Goal: Information Seeking & Learning: Learn about a topic

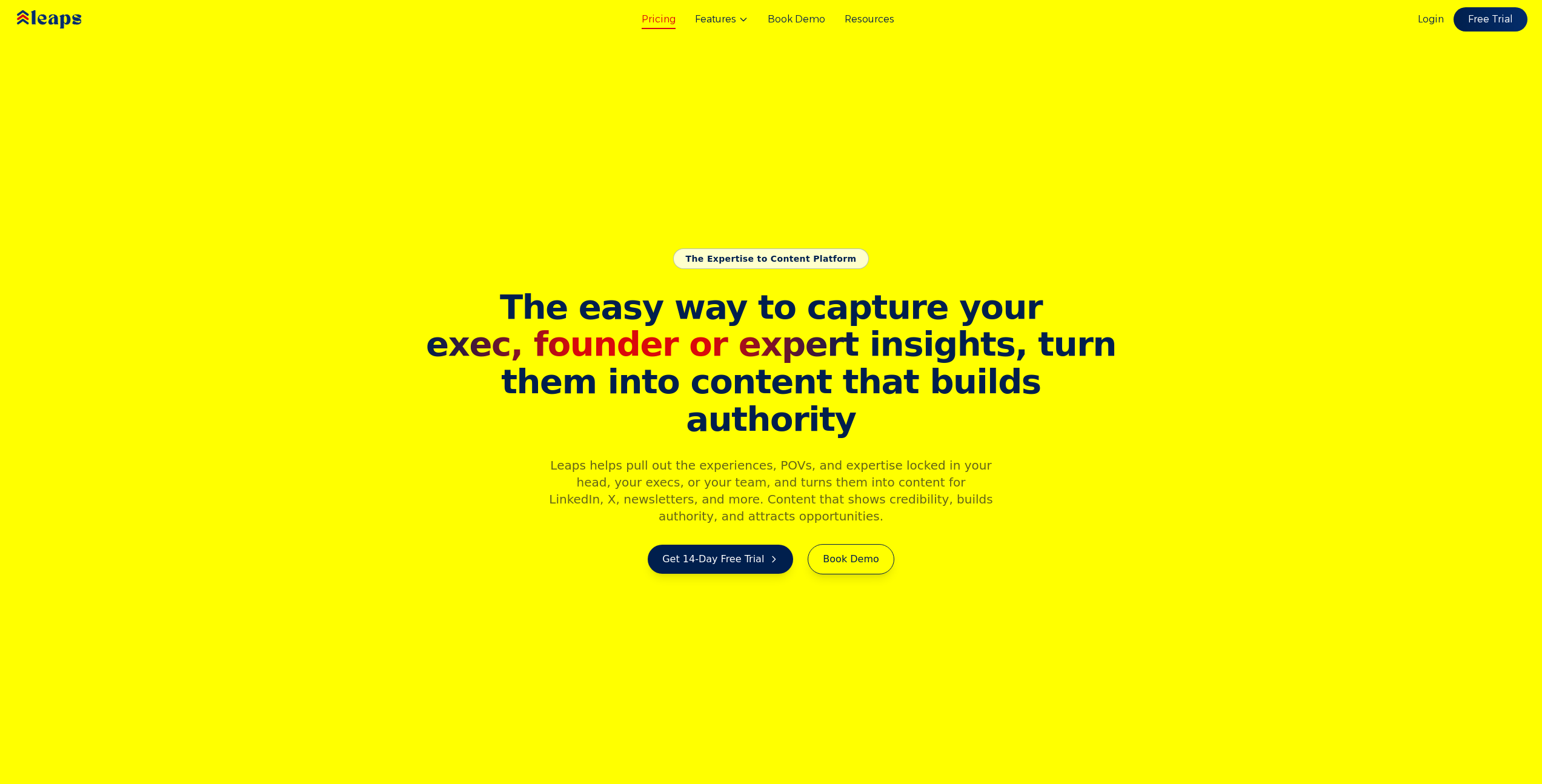
click at [662, 24] on link "Pricing" at bounding box center [658, 19] width 34 height 15
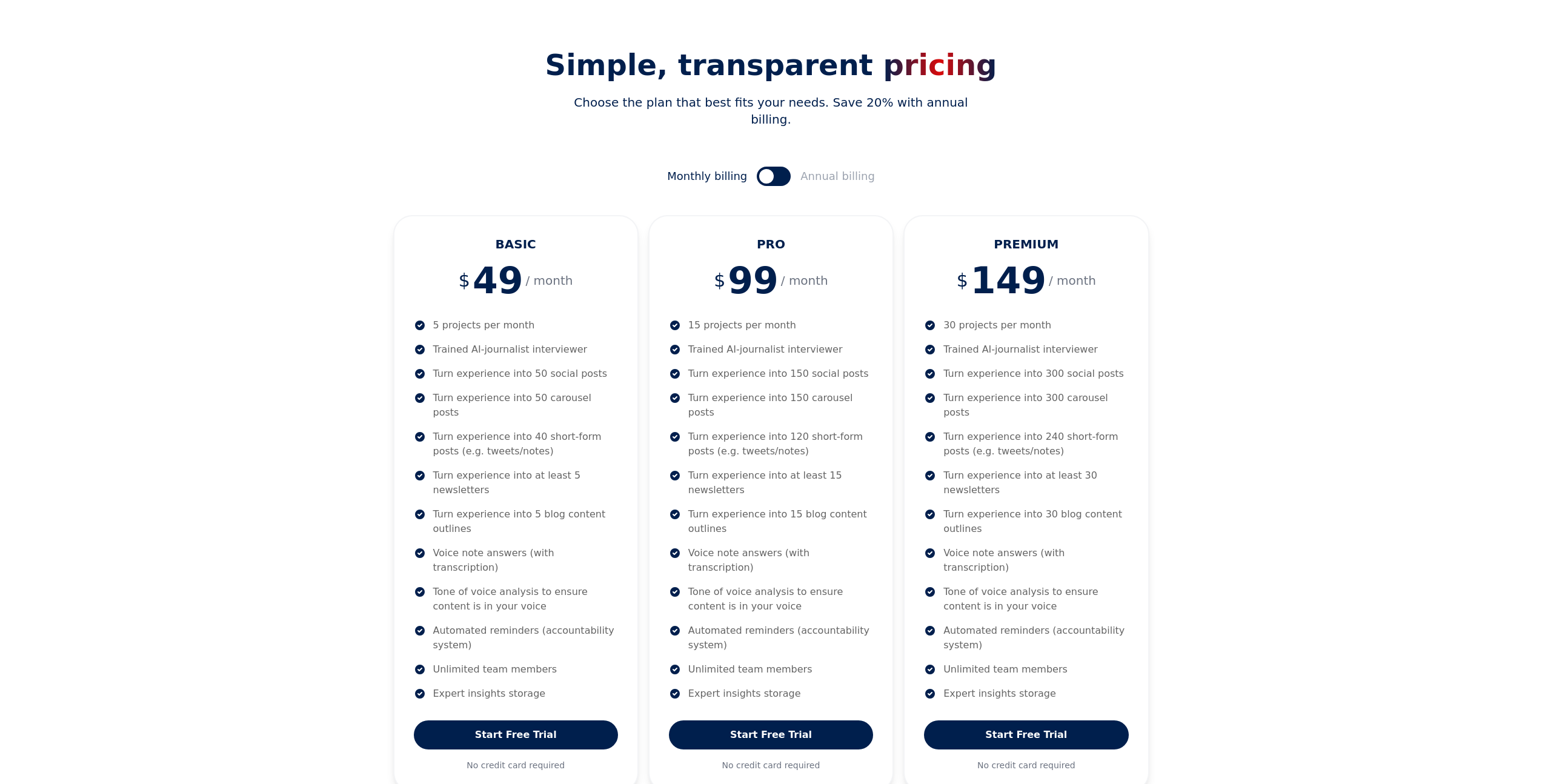
scroll to position [77, 0]
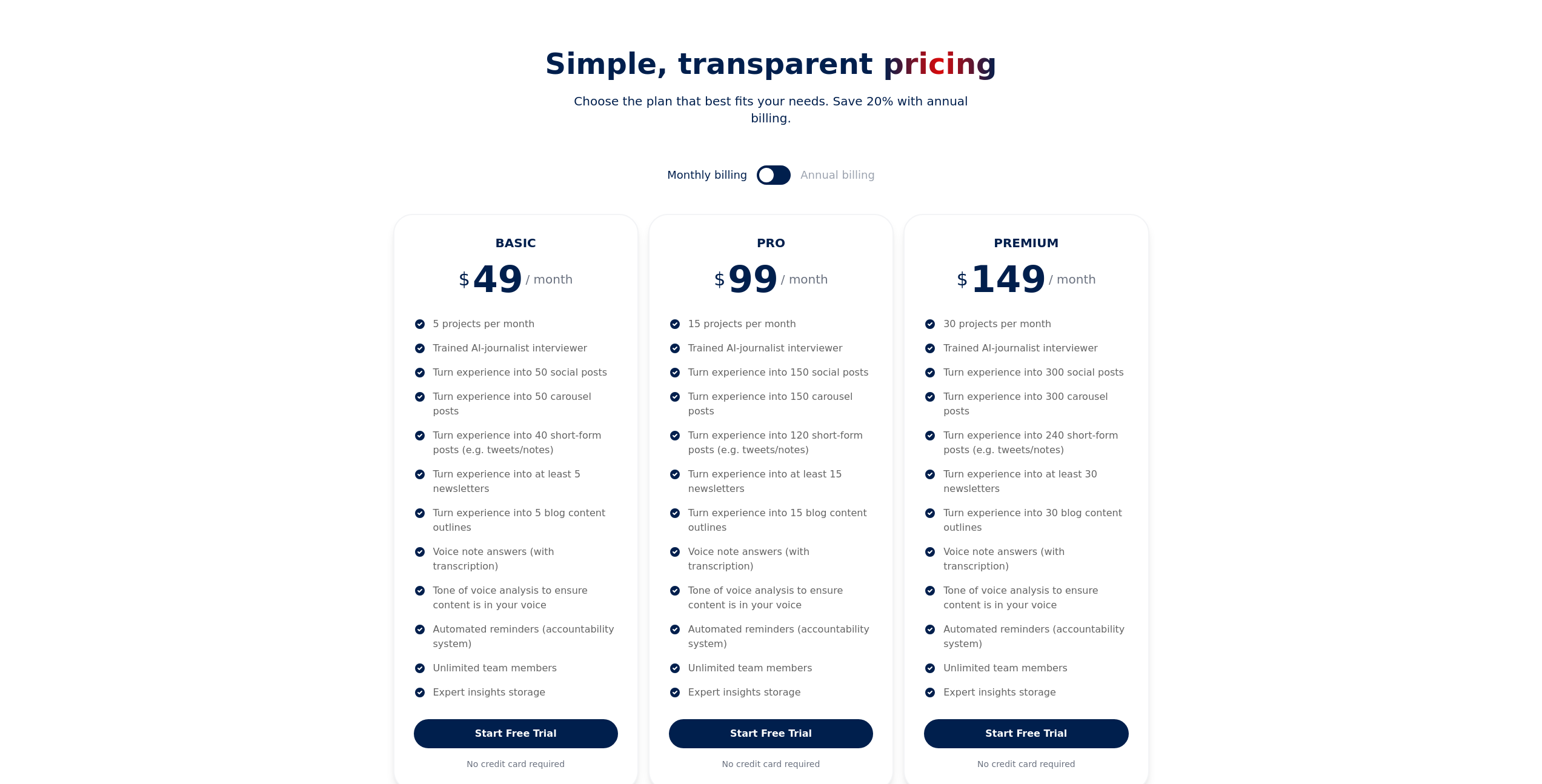
click at [781, 165] on button at bounding box center [773, 175] width 34 height 20
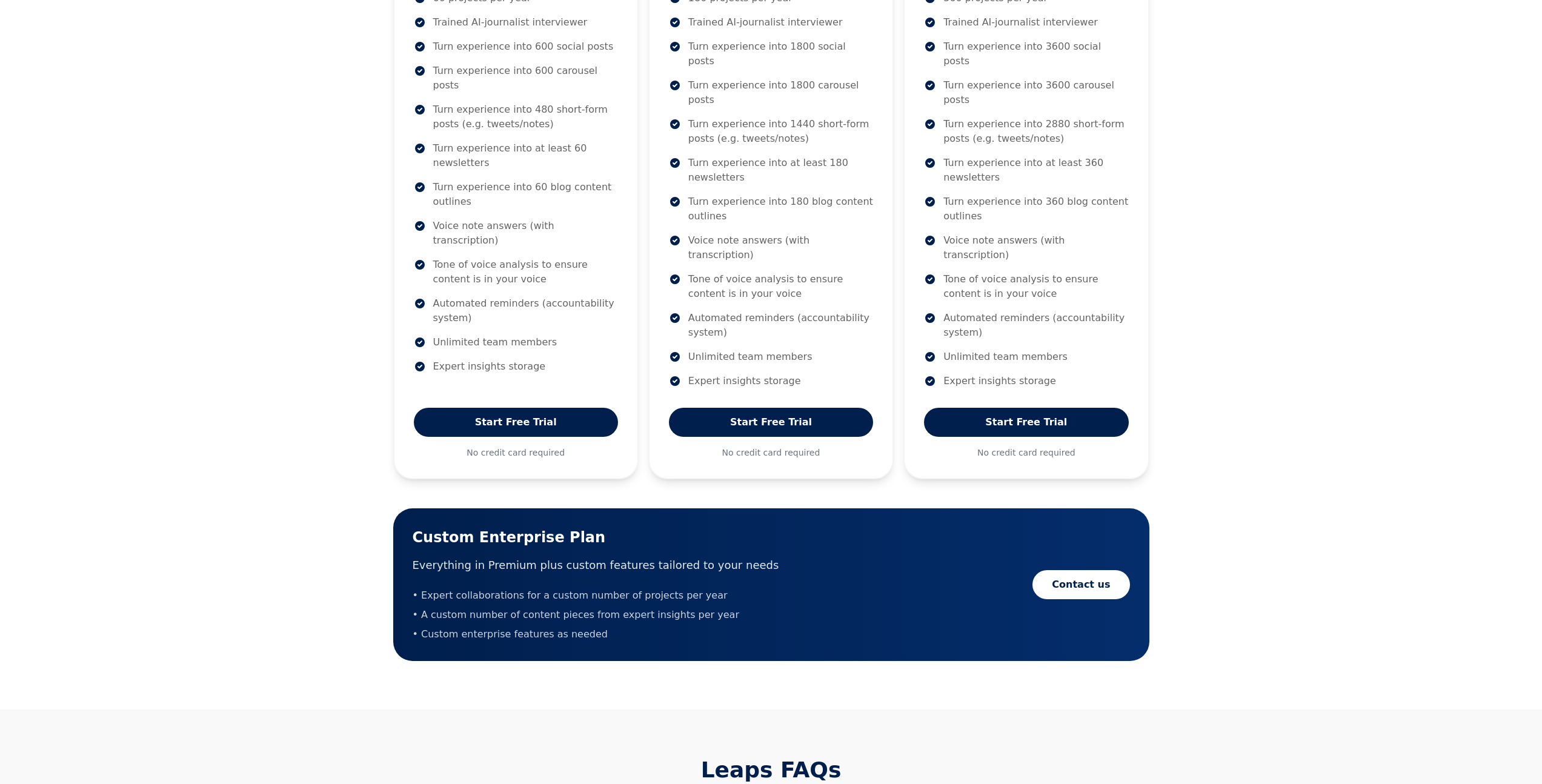
scroll to position [473, 0]
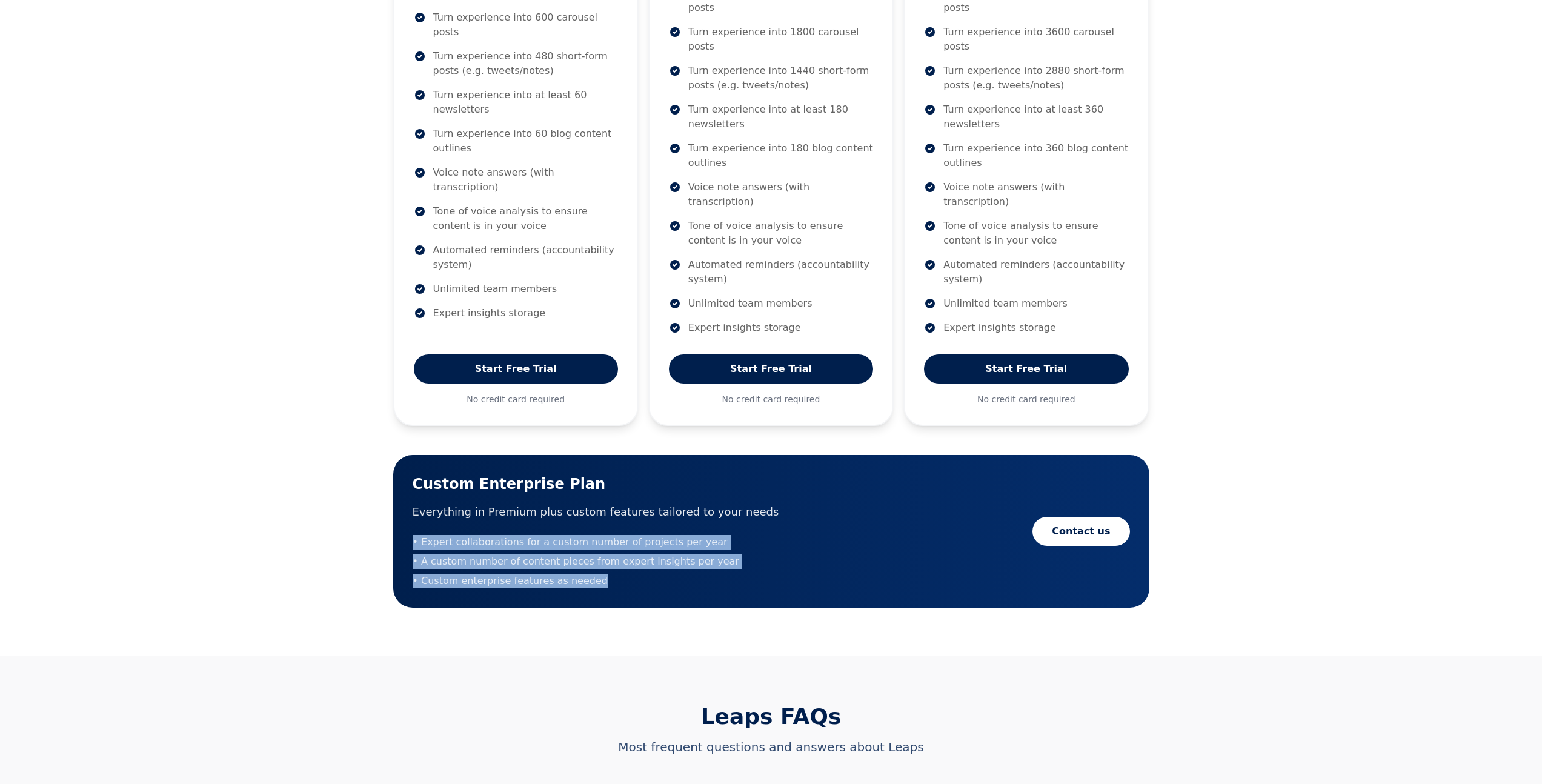
drag, startPoint x: 408, startPoint y: 479, endPoint x: 674, endPoint y: 523, distance: 269.6
click at [674, 523] on div "Custom Enterprise Plan Everything in Premium plus custom features tailored to y…" at bounding box center [771, 531] width 756 height 153
click at [674, 573] on li "• Custom enterprise features as needed" at bounding box center [596, 580] width 367 height 15
drag, startPoint x: 635, startPoint y: 524, endPoint x: 416, endPoint y: 484, distance: 222.6
click at [416, 535] on ul "• Expert collaborations for a custom number of projects per year • A custom num…" at bounding box center [596, 561] width 367 height 53
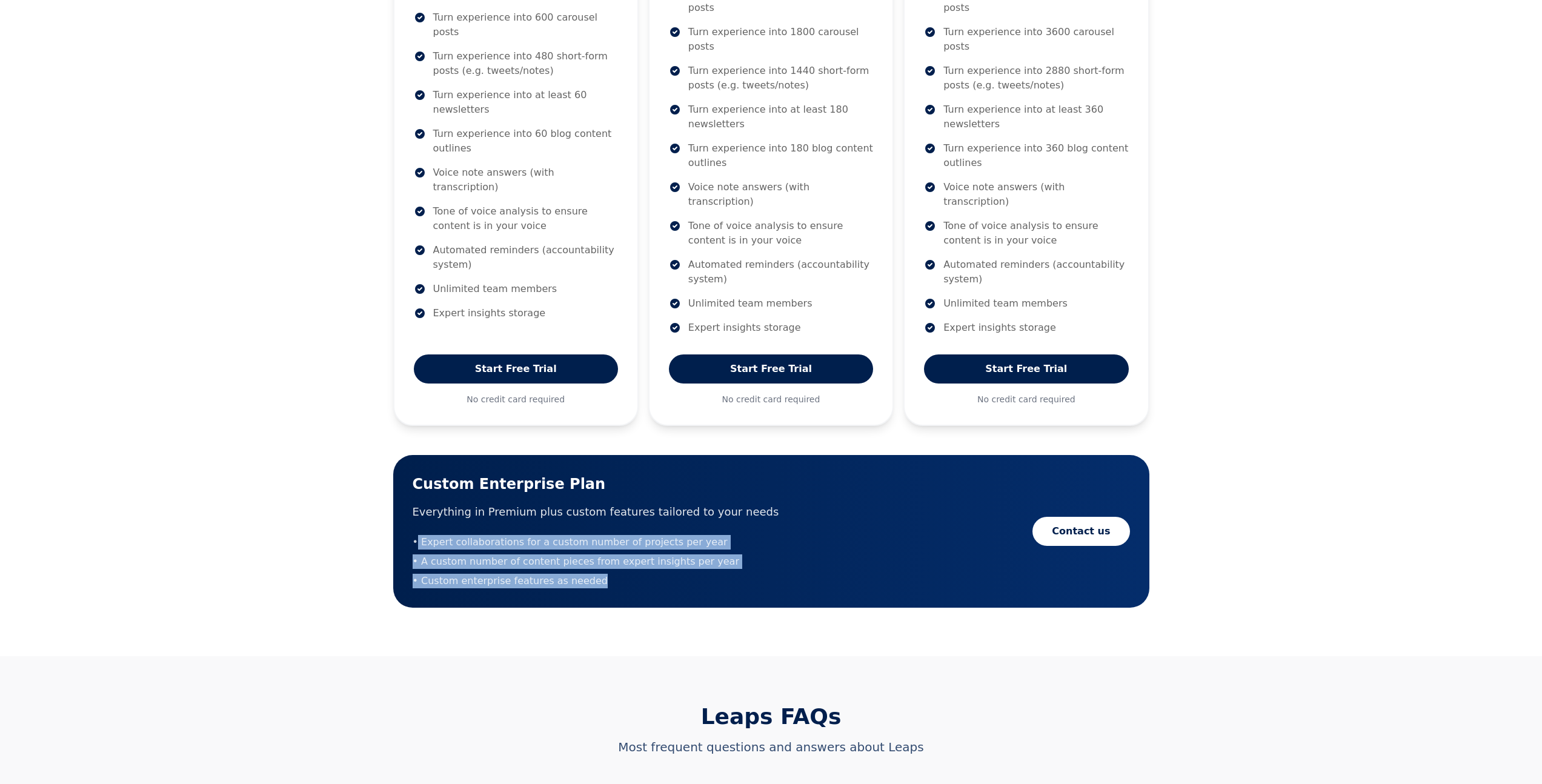
click at [416, 535] on li "• Expert collaborations for a custom number of projects per year" at bounding box center [596, 542] width 367 height 15
drag, startPoint x: 409, startPoint y: 481, endPoint x: 586, endPoint y: 527, distance: 182.9
click at [586, 527] on div "Custom Enterprise Plan Everything in Premium plus custom features tailored to y…" at bounding box center [771, 531] width 756 height 153
click at [588, 573] on li "• Custom enterprise features as needed" at bounding box center [596, 580] width 367 height 15
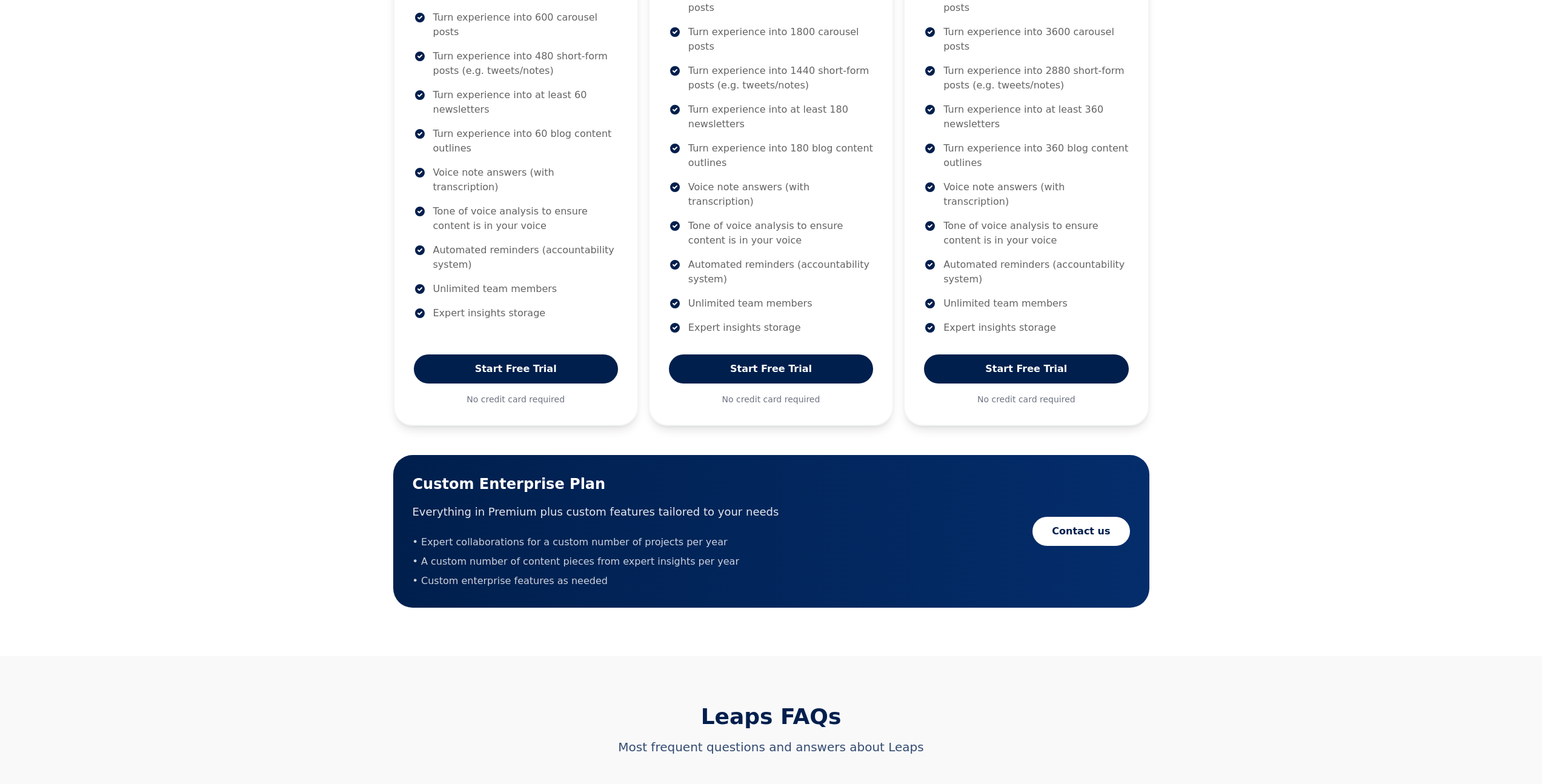
drag, startPoint x: 591, startPoint y: 525, endPoint x: 615, endPoint y: 525, distance: 24.0
click at [599, 573] on li "• Custom enterprise features as needed" at bounding box center [596, 580] width 367 height 15
click at [615, 573] on li "• Custom enterprise features as needed" at bounding box center [596, 580] width 367 height 15
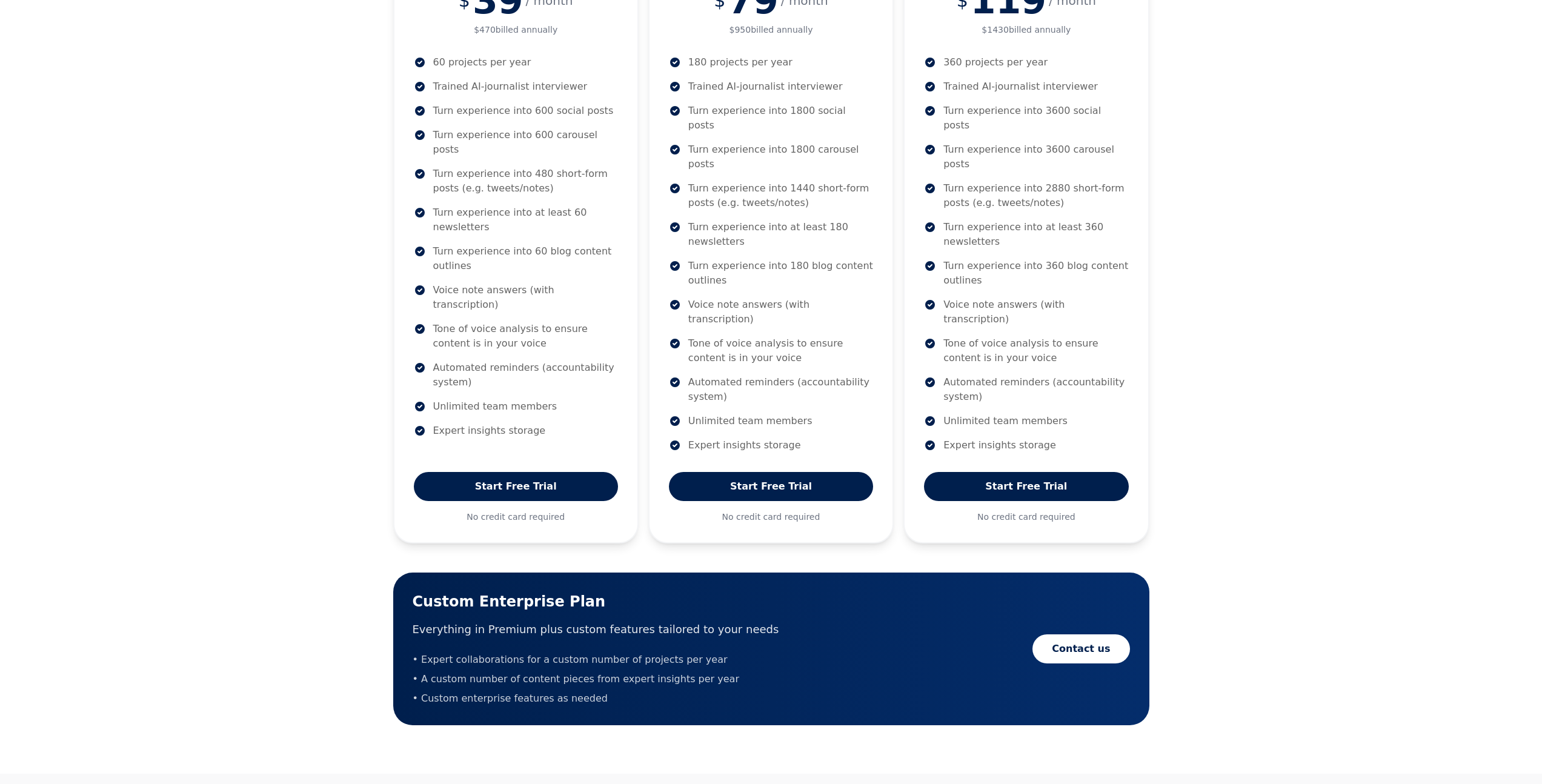
scroll to position [361, 0]
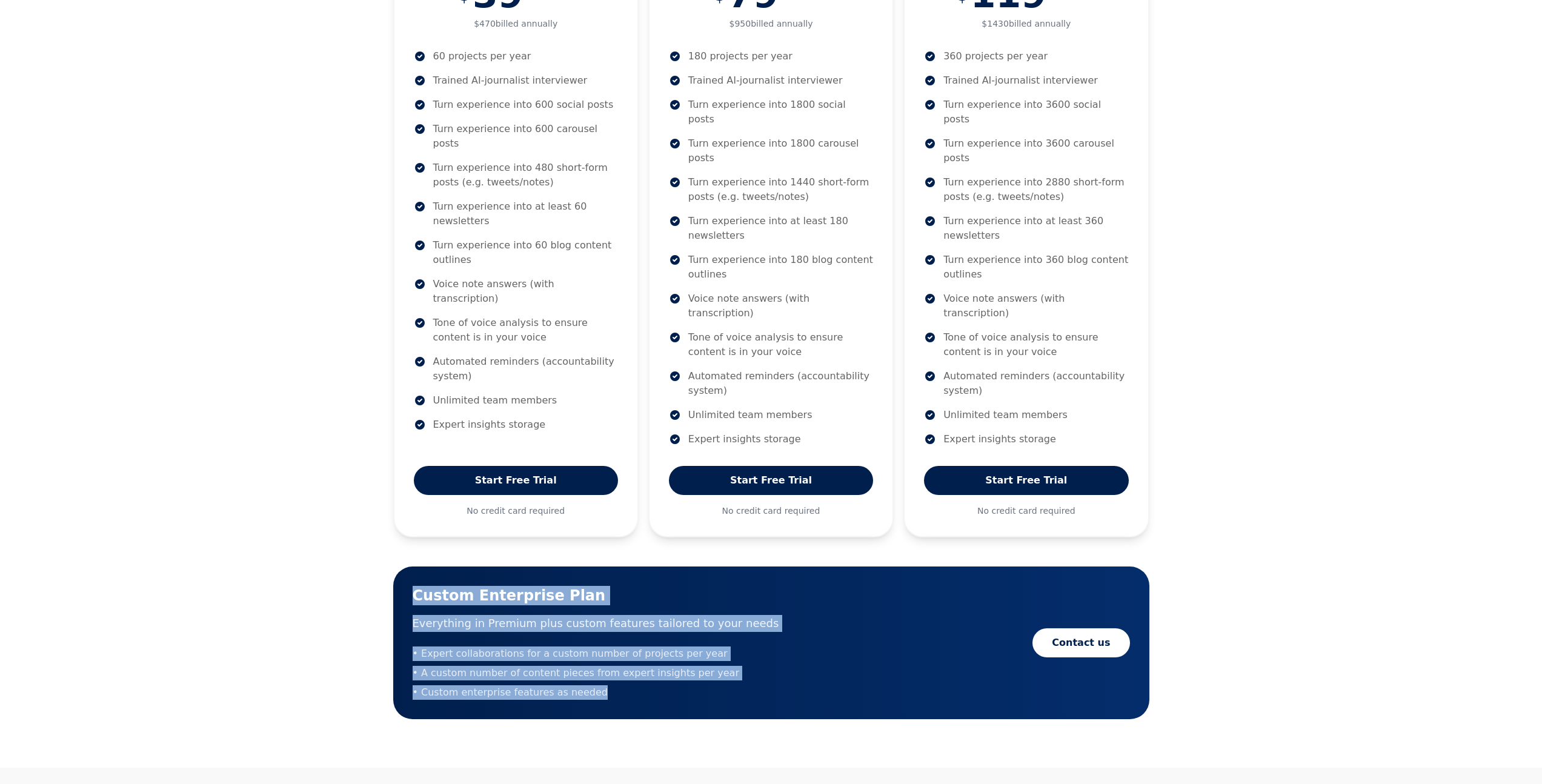
drag, startPoint x: 601, startPoint y: 639, endPoint x: 416, endPoint y: 533, distance: 213.2
click at [416, 566] on div "Custom Enterprise Plan Everything in Premium plus custom features tailored to y…" at bounding box center [771, 642] width 756 height 153
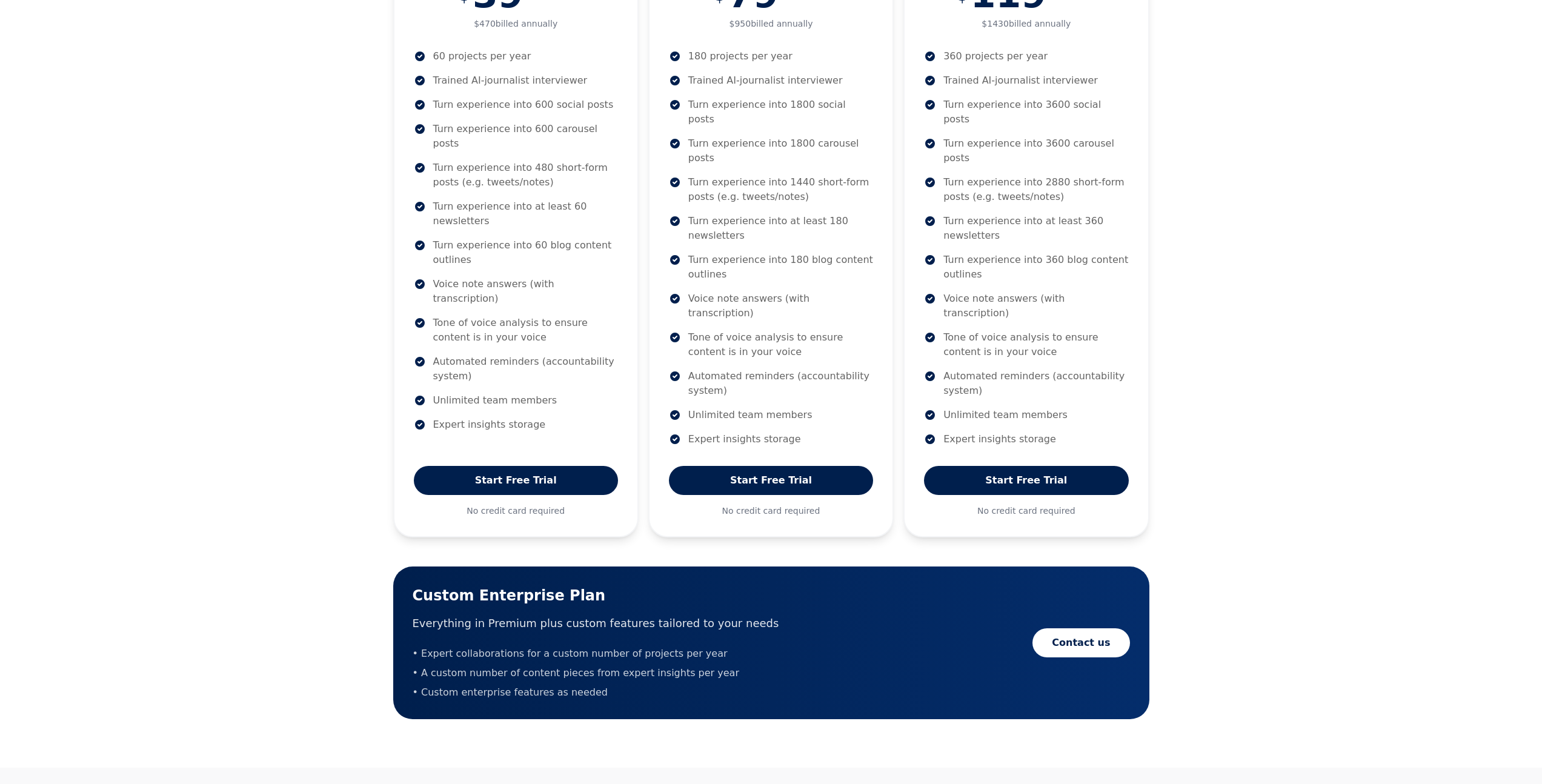
click at [838, 586] on div "Custom Enterprise Plan Everything in Premium plus custom features tailored to y…" at bounding box center [771, 643] width 717 height 114
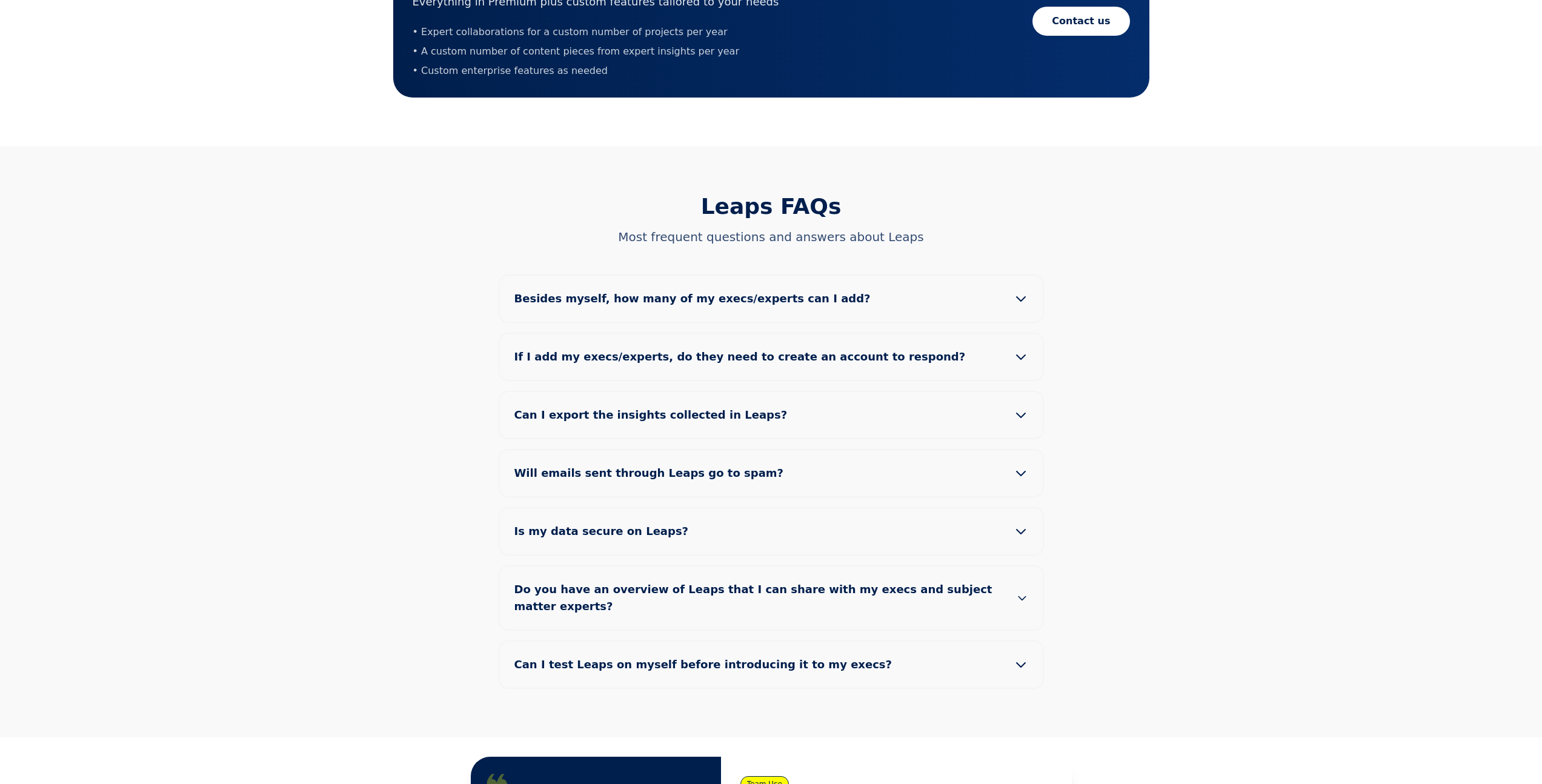
scroll to position [986, 0]
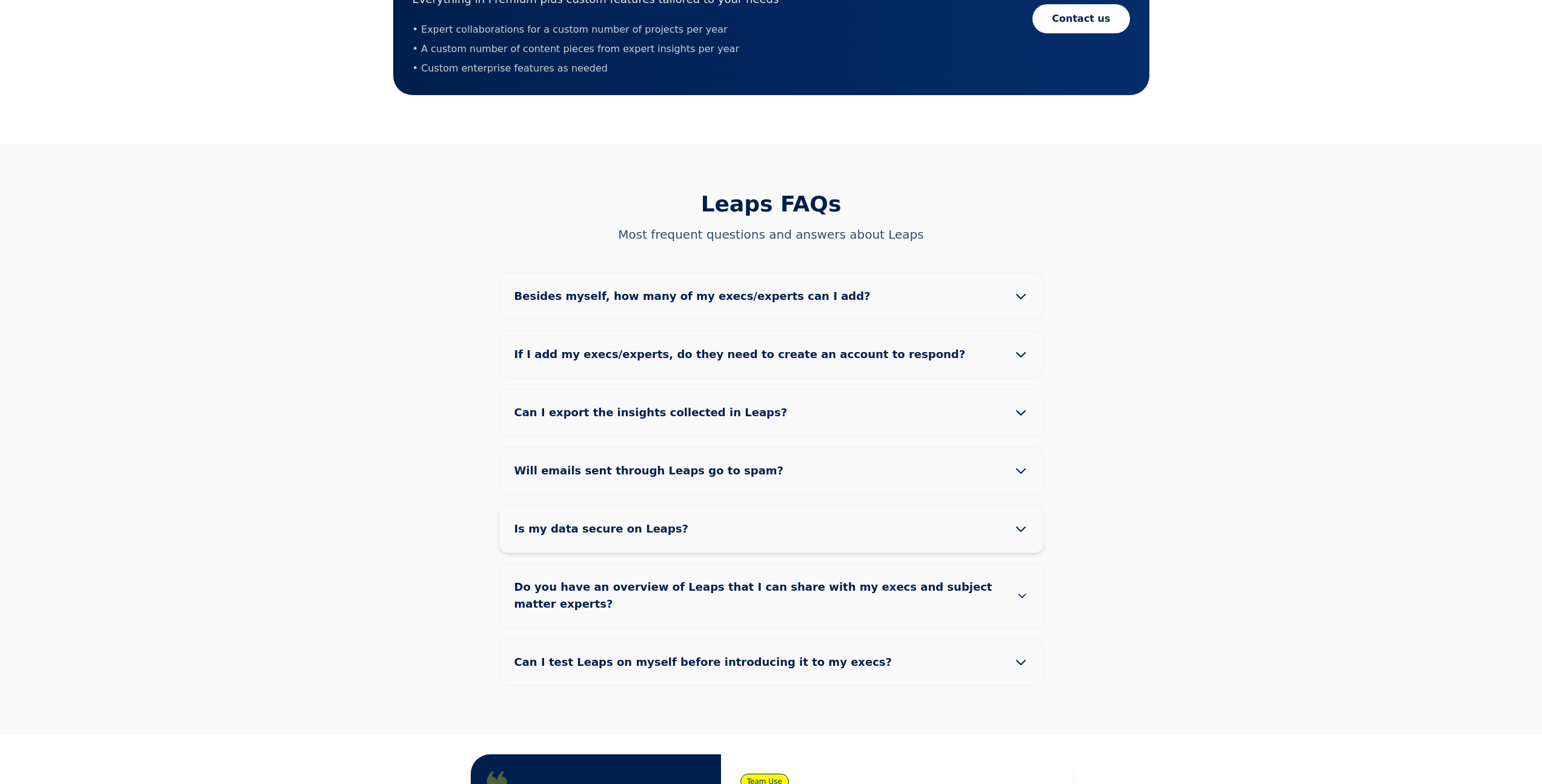
click at [1022, 505] on button "Is my data secure on Leaps?" at bounding box center [771, 528] width 543 height 46
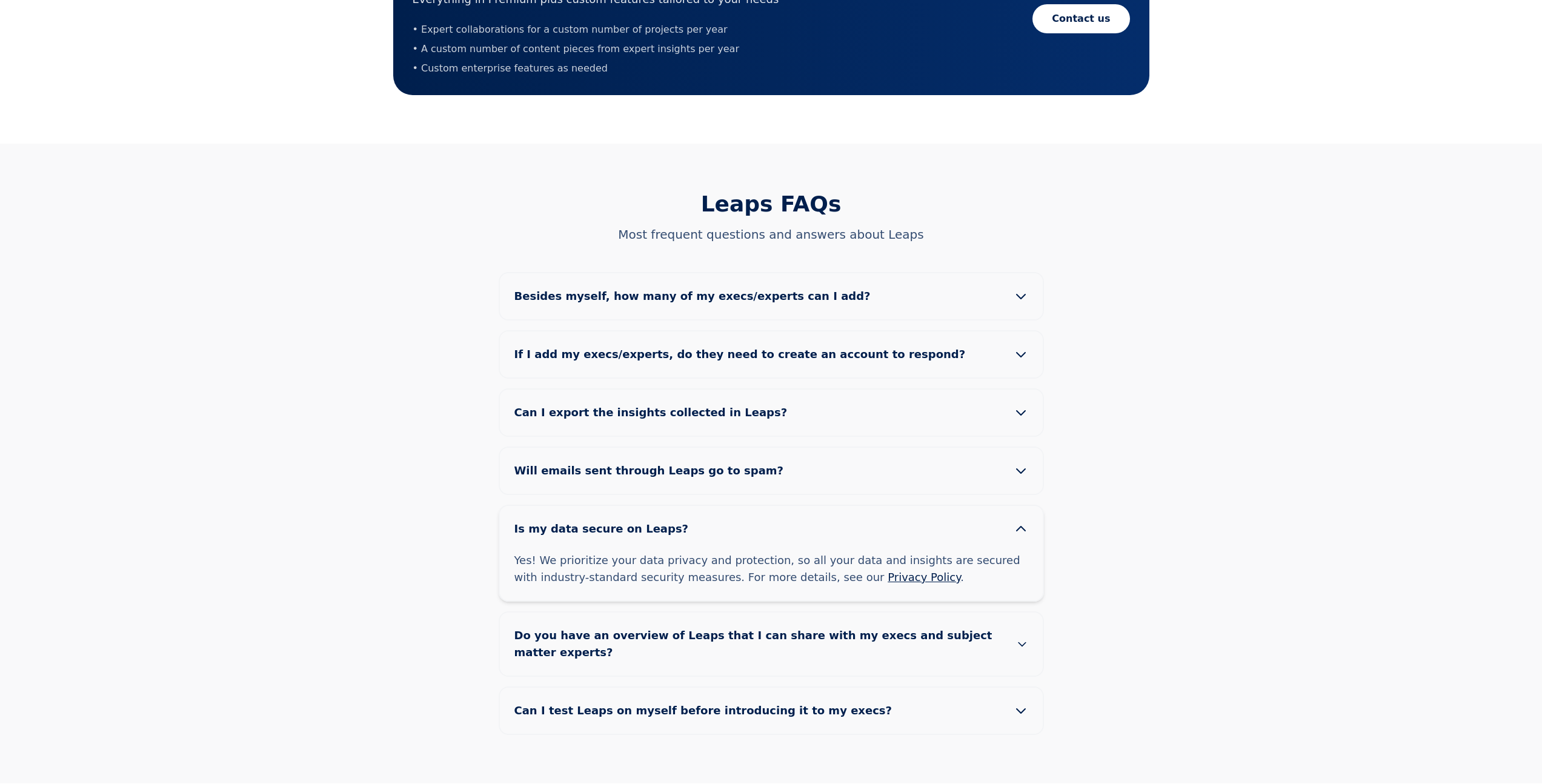
click at [1022, 521] on icon at bounding box center [1021, 528] width 15 height 15
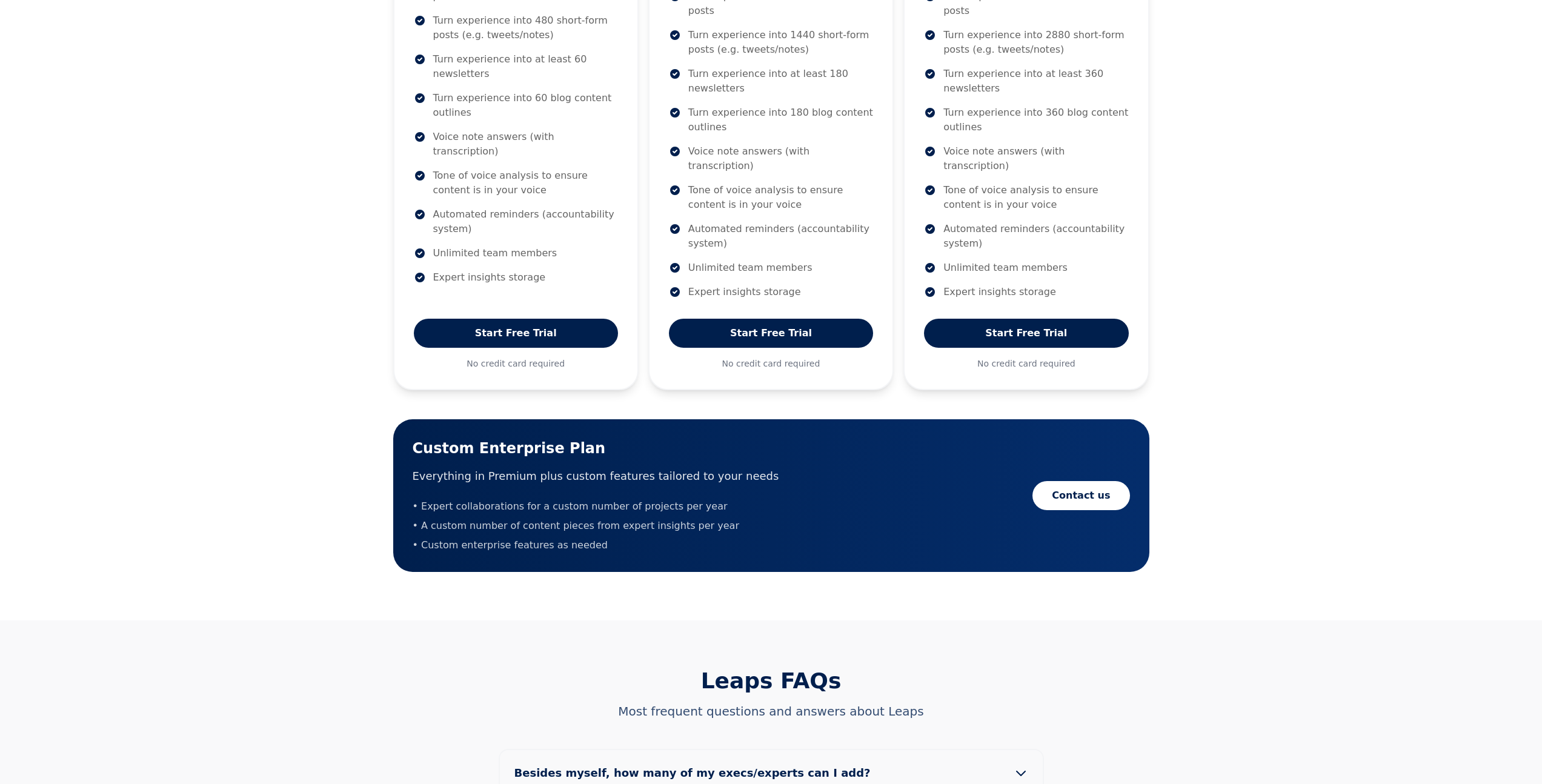
scroll to position [0, 0]
